Goal: Information Seeking & Learning: Find specific fact

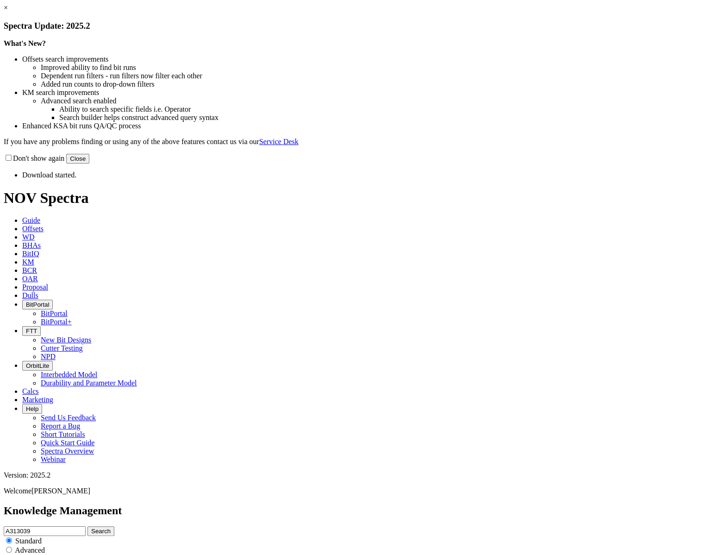
click at [89, 163] on button "Close" at bounding box center [77, 159] width 23 height 10
